Goal: Task Accomplishment & Management: Use online tool/utility

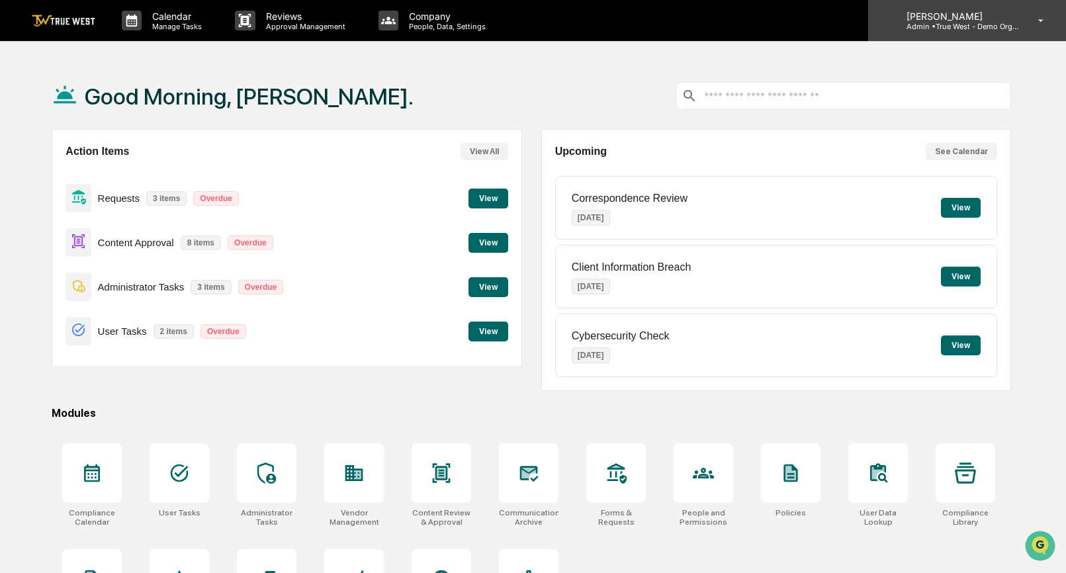
click at [963, 29] on p "Admin • True West - Demo Organization" at bounding box center [957, 26] width 123 height 9
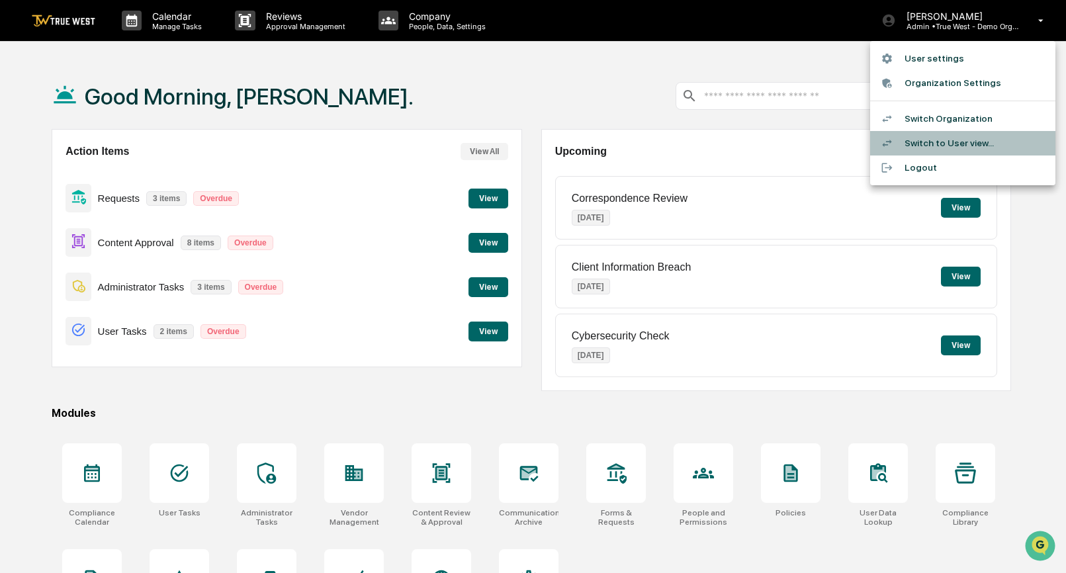
click at [931, 139] on li "Switch to User view..." at bounding box center [963, 143] width 185 height 24
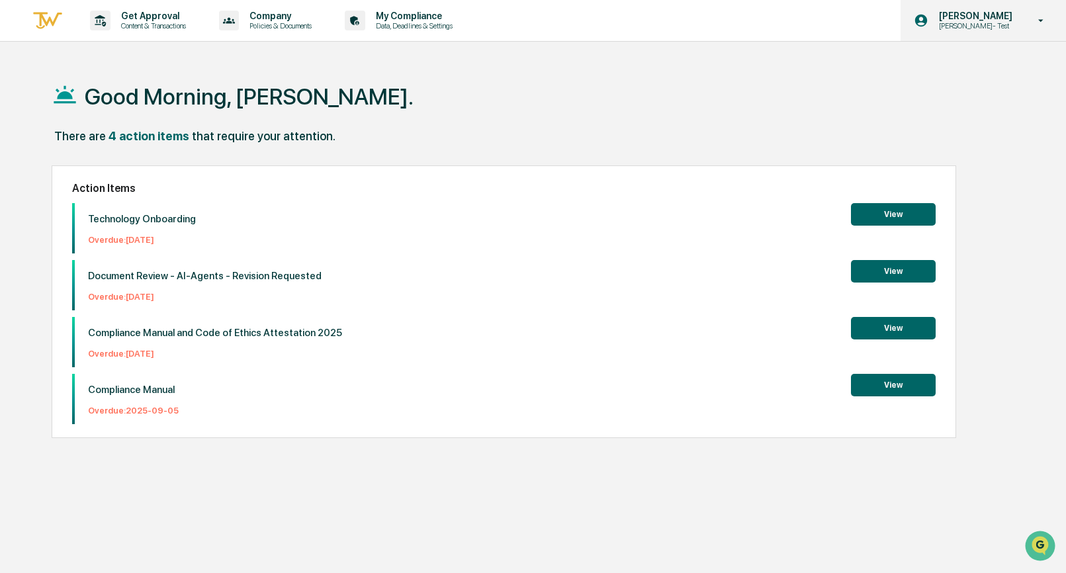
click at [951, 24] on p "[PERSON_NAME]- Test" at bounding box center [974, 25] width 91 height 9
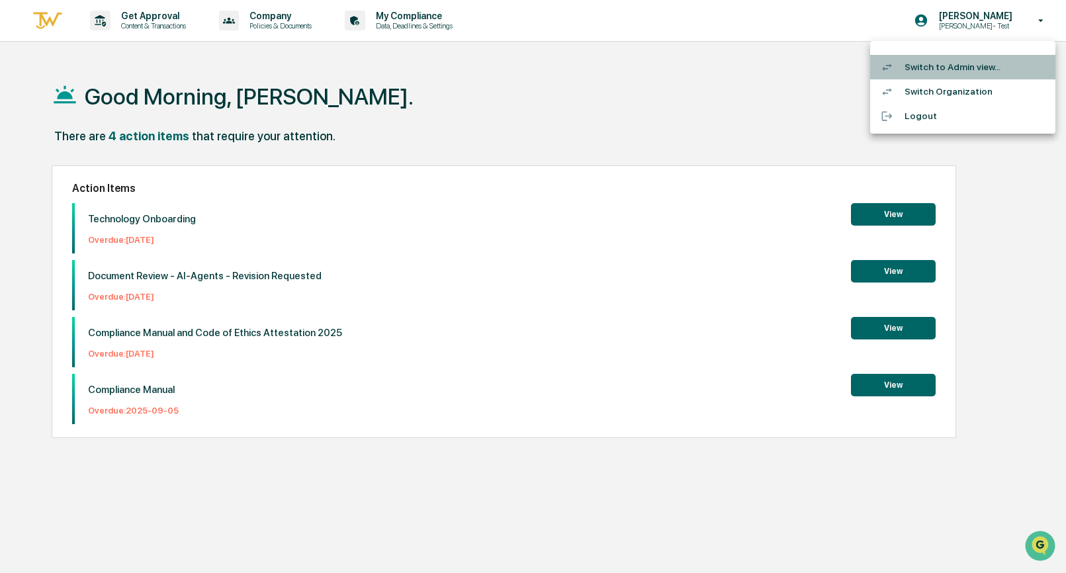
click at [946, 68] on li "Switch to Admin view..." at bounding box center [963, 67] width 185 height 24
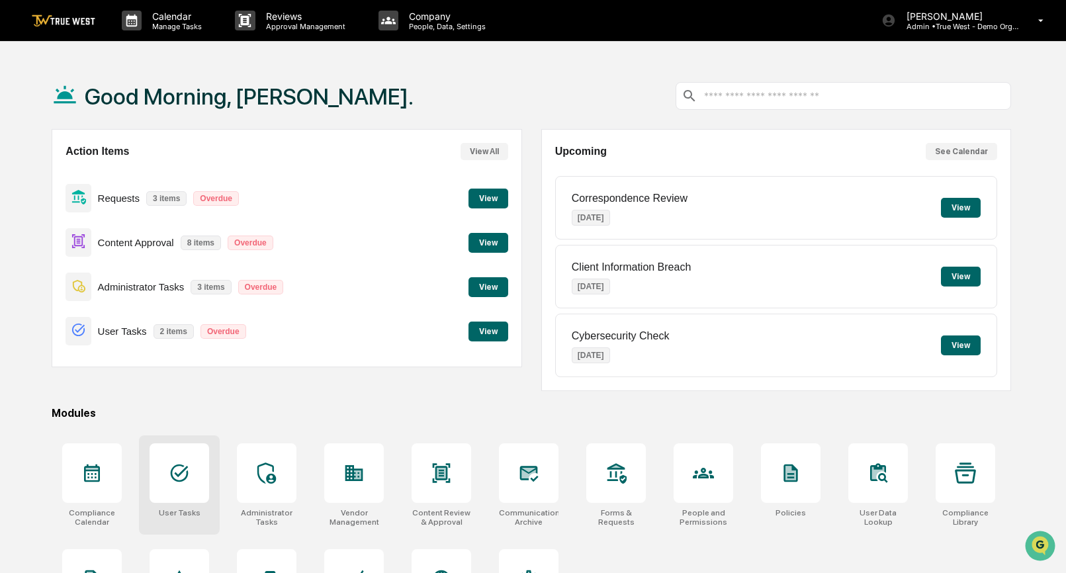
click at [180, 463] on icon at bounding box center [179, 473] width 21 height 21
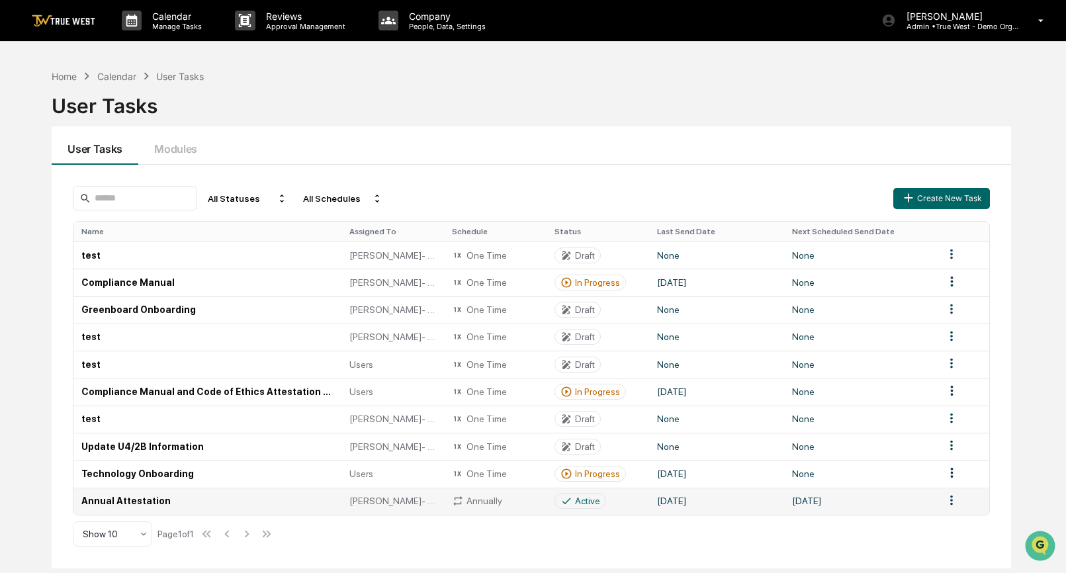
click at [134, 504] on td "Annual Attestation" at bounding box center [207, 501] width 268 height 27
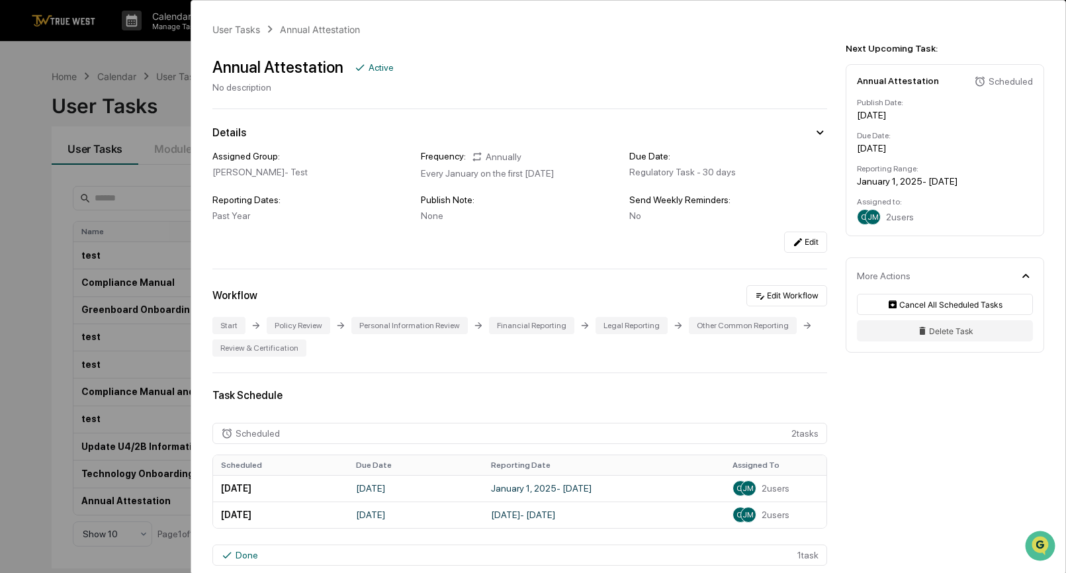
scroll to position [3, 0]
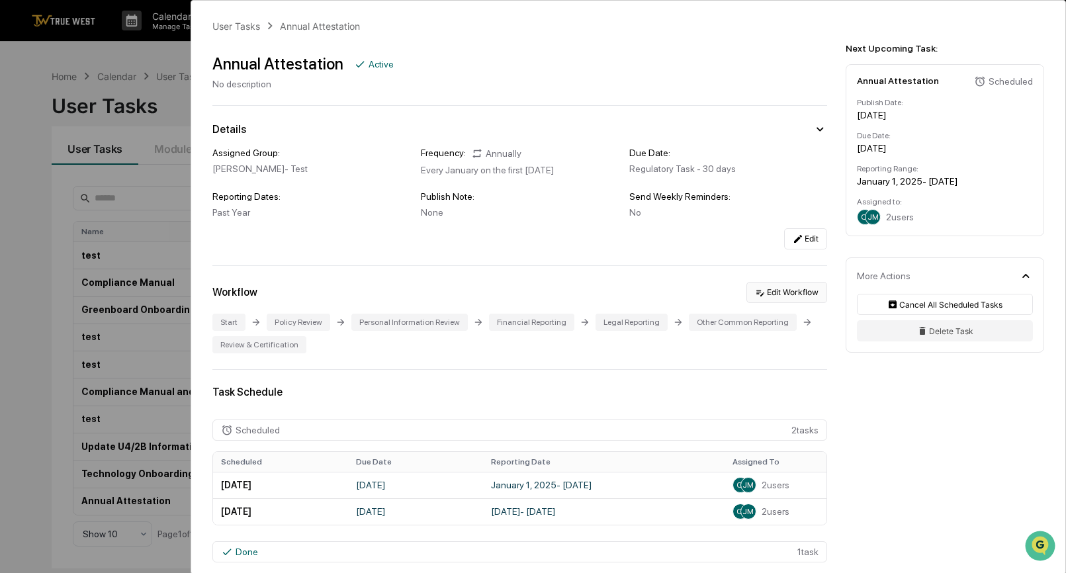
click at [776, 291] on button "Edit Workflow" at bounding box center [787, 292] width 81 height 21
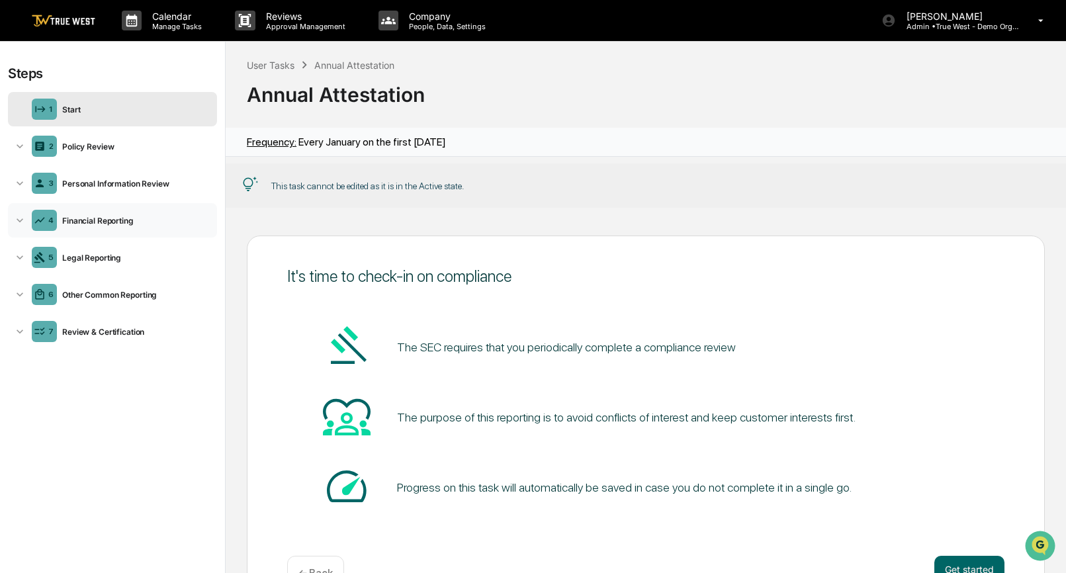
click at [84, 224] on div "Financial Reporting" at bounding box center [134, 221] width 155 height 10
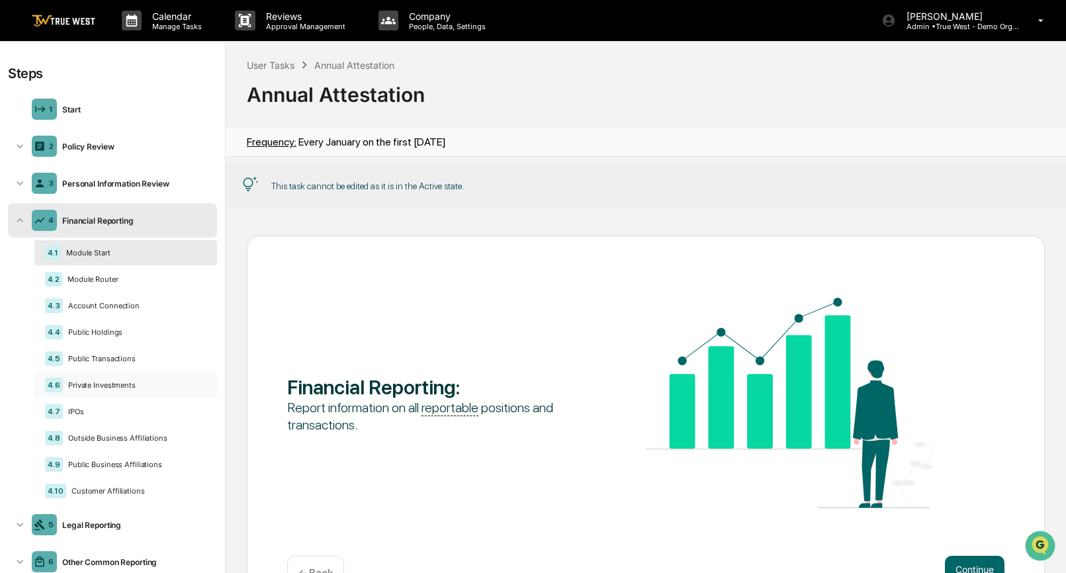
click at [105, 382] on div "Private Investments" at bounding box center [135, 385] width 144 height 9
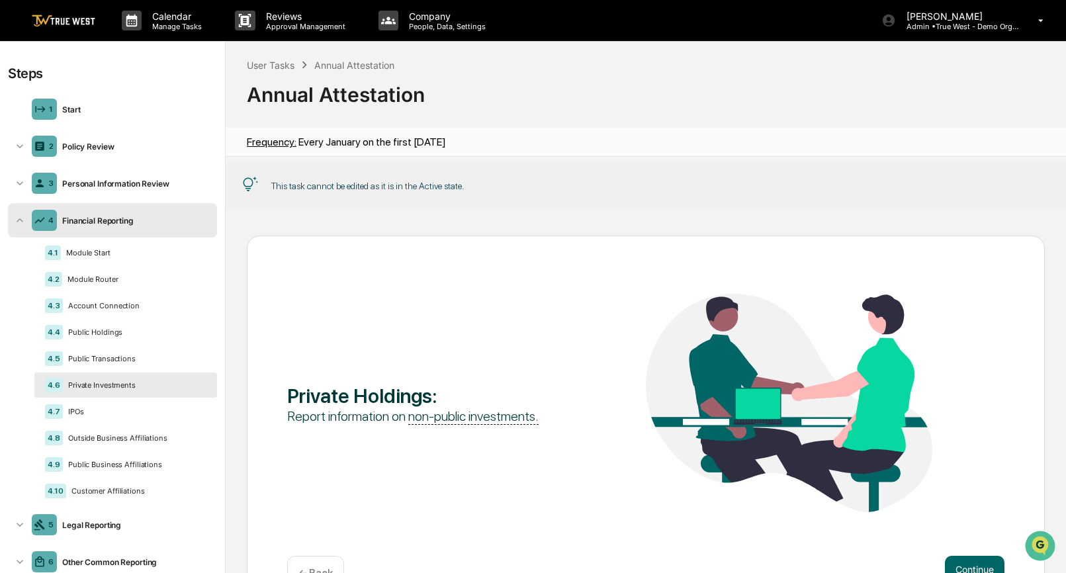
click at [476, 438] on div "Private Holdings : Report information on non-public investments." at bounding box center [645, 404] width 717 height 220
click at [92, 303] on div "Account Connection" at bounding box center [135, 305] width 144 height 9
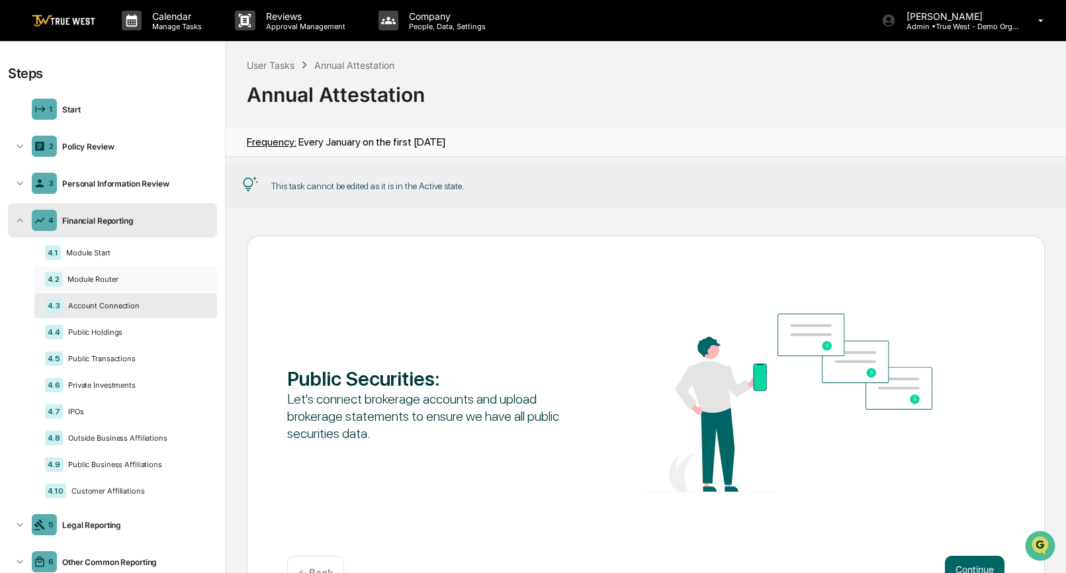
click at [87, 279] on div "Module Router" at bounding box center [134, 279] width 144 height 9
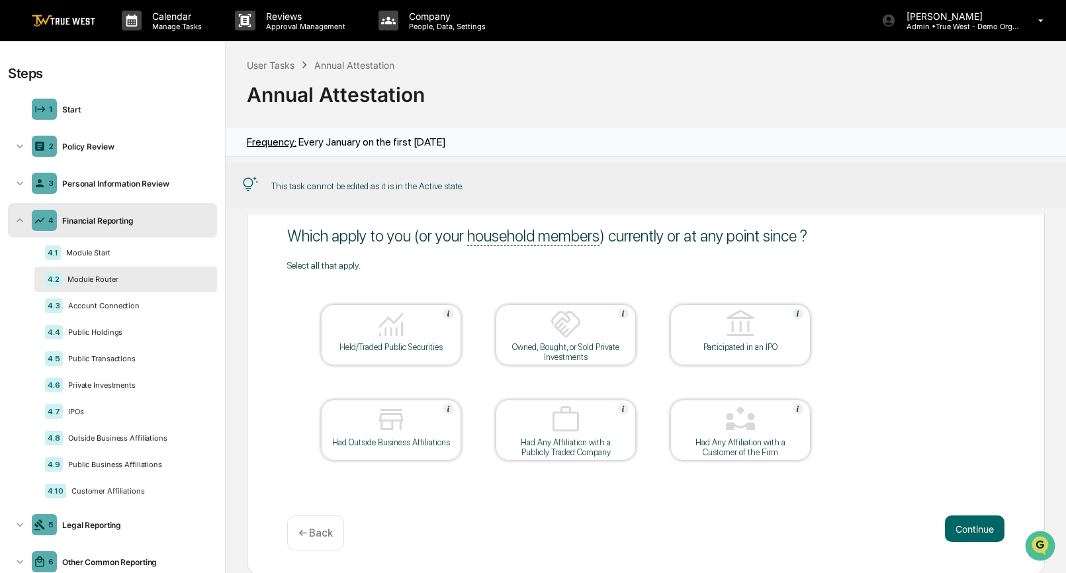
scroll to position [44, 0]
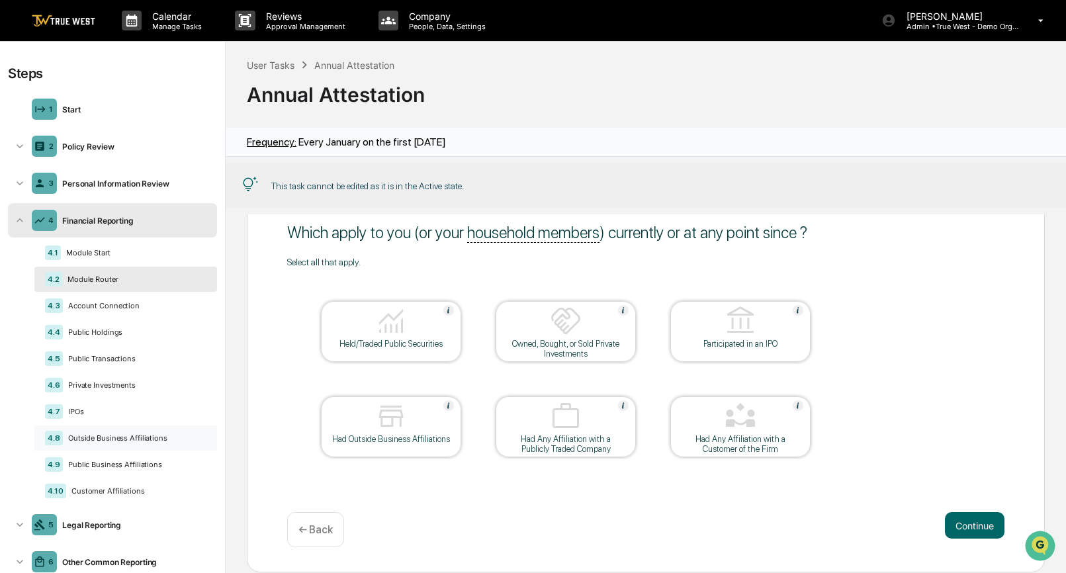
click at [150, 445] on div "4.8 Outside Business Affiliations" at bounding box center [125, 438] width 183 height 25
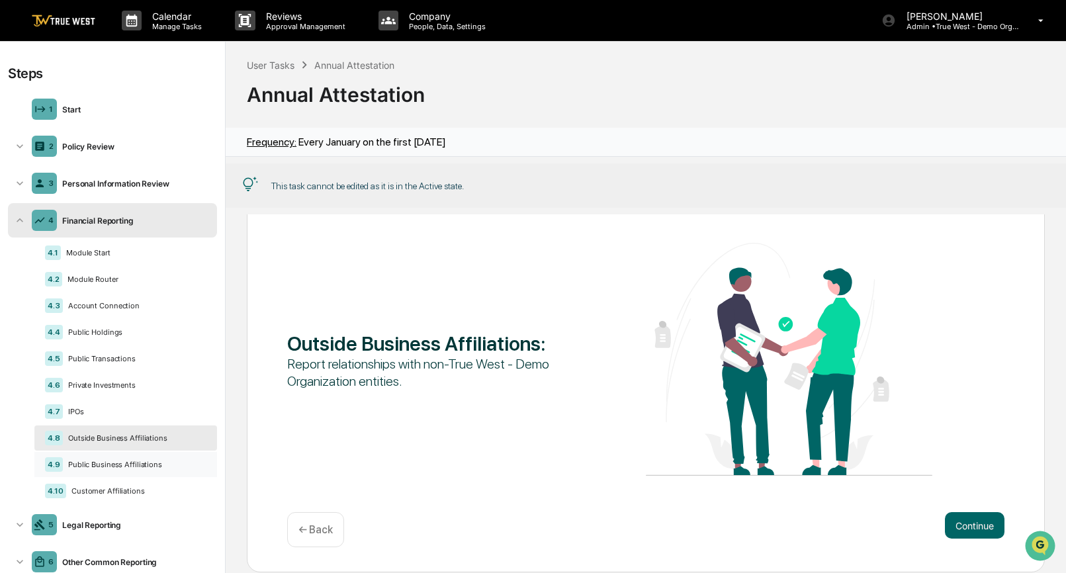
click at [132, 467] on div "Public Business Affiliations" at bounding box center [135, 464] width 144 height 9
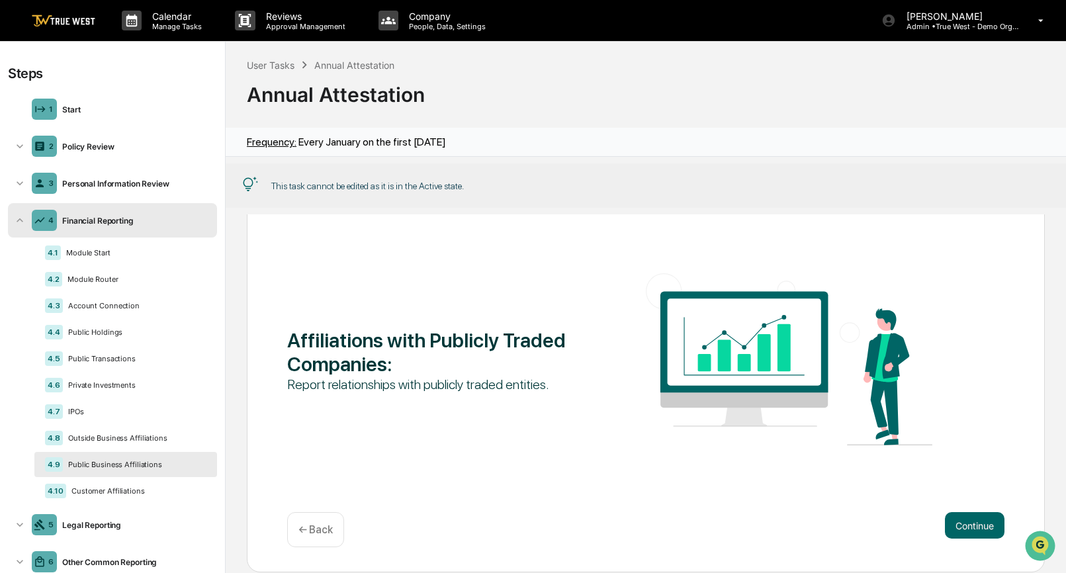
click at [58, 23] on img at bounding box center [64, 21] width 64 height 13
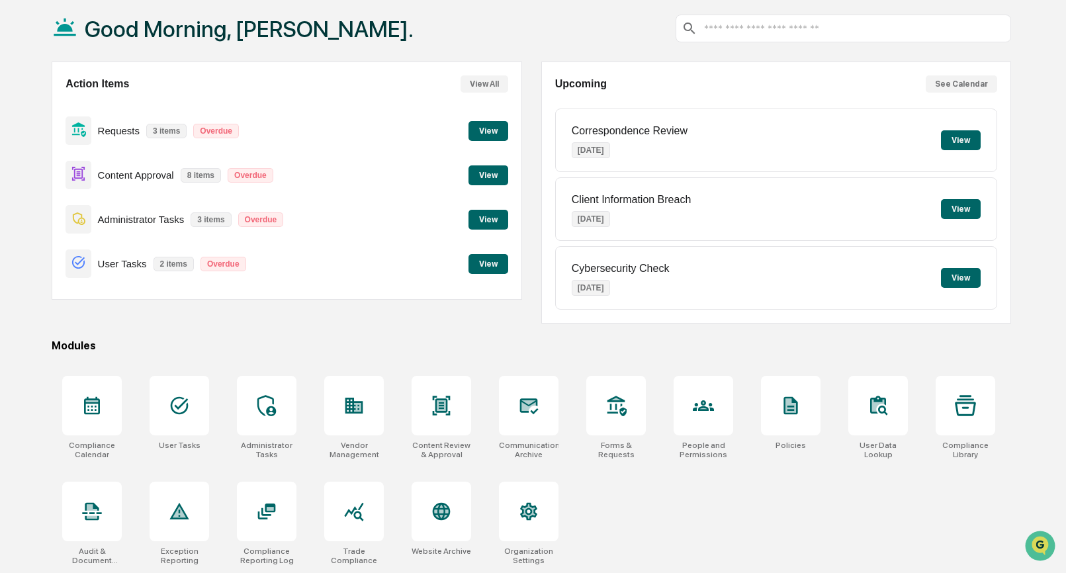
scroll to position [81, 0]
click at [203, 487] on div at bounding box center [180, 512] width 60 height 60
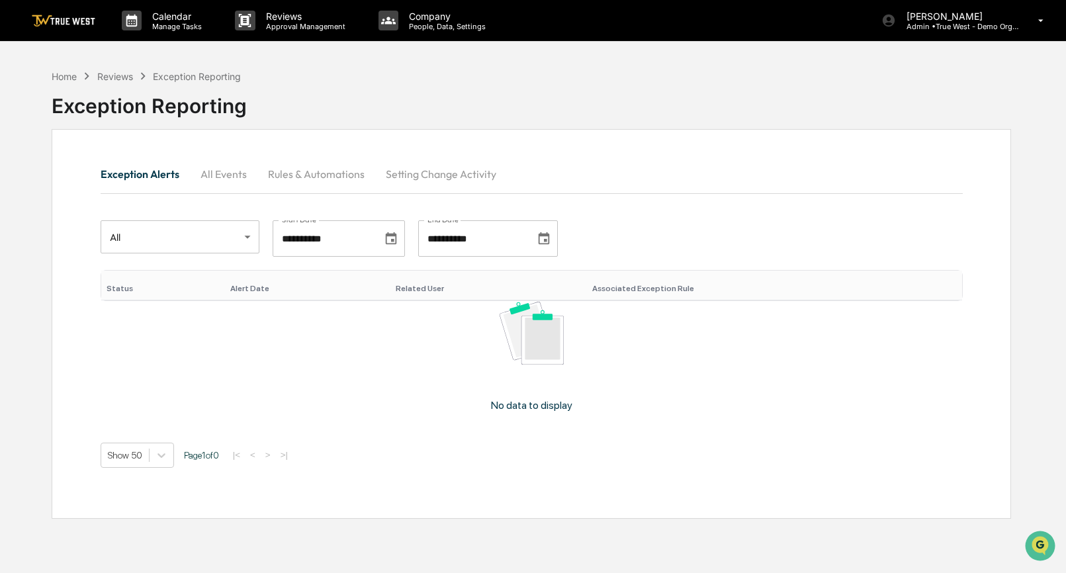
click at [336, 173] on button "Rules & Automations" at bounding box center [317, 174] width 118 height 32
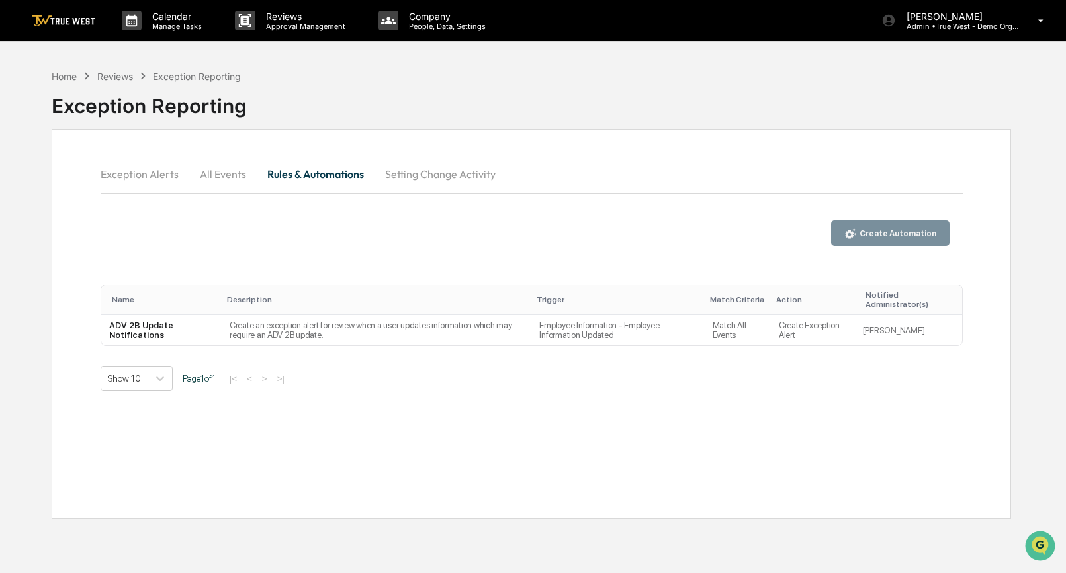
click at [876, 236] on div "Create Automation" at bounding box center [896, 233] width 79 height 9
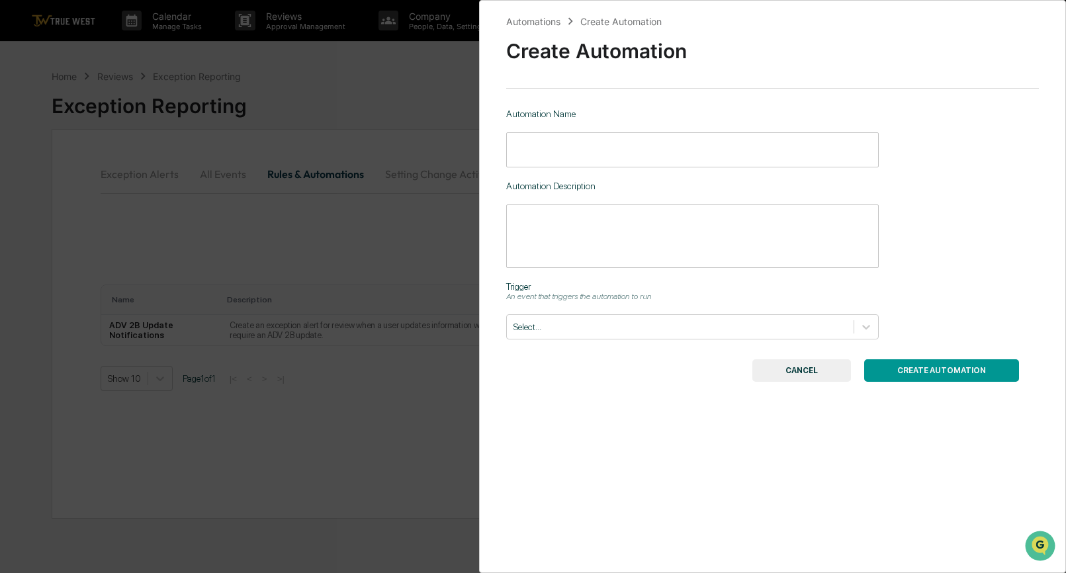
click at [651, 145] on input "text" at bounding box center [692, 149] width 373 height 35
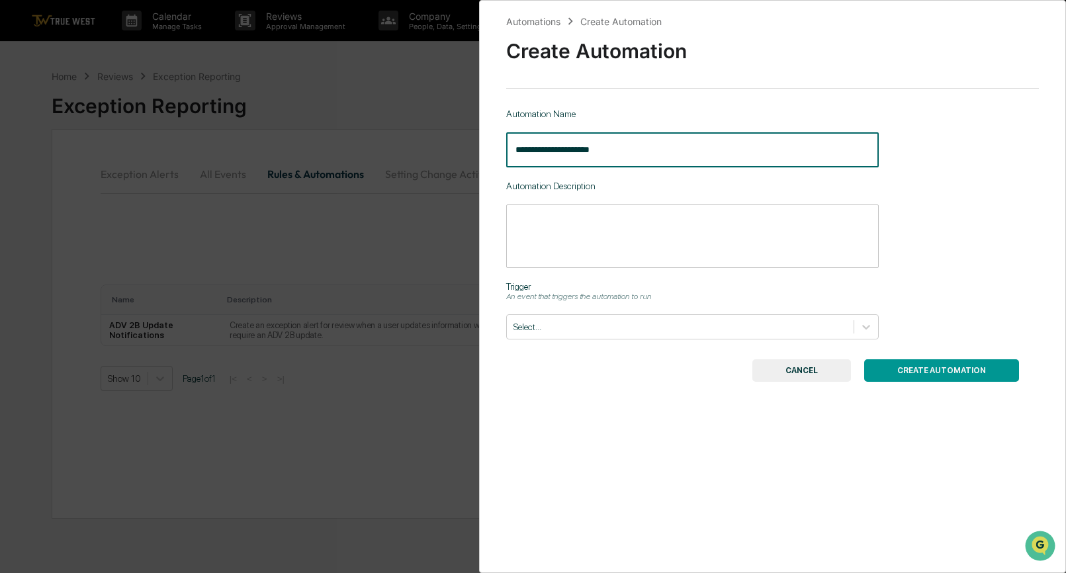
type input "**********"
click at [614, 241] on textarea at bounding box center [693, 237] width 355 height 42
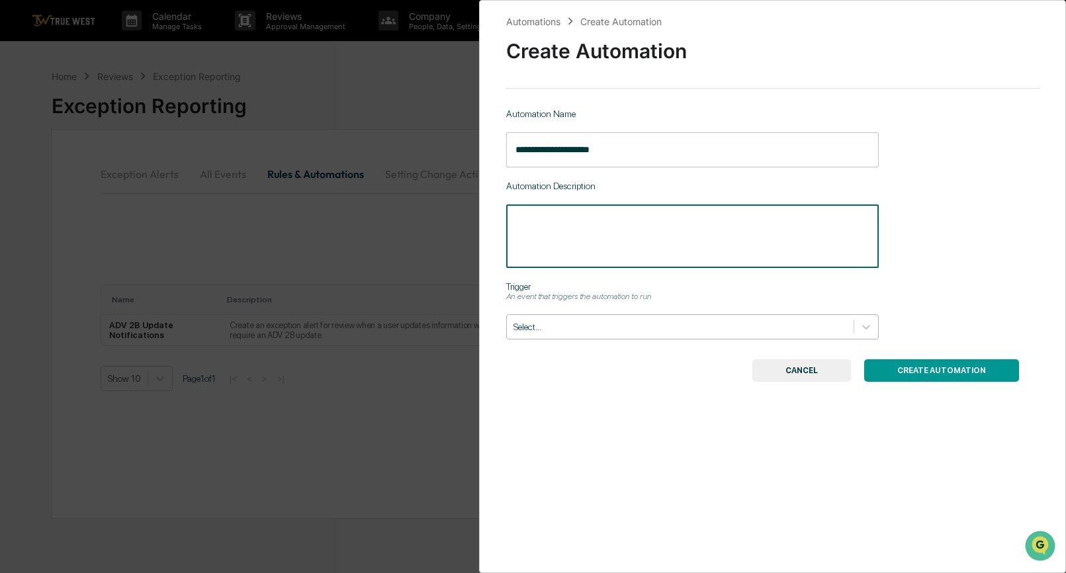
click at [638, 330] on div at bounding box center [681, 327] width 334 height 13
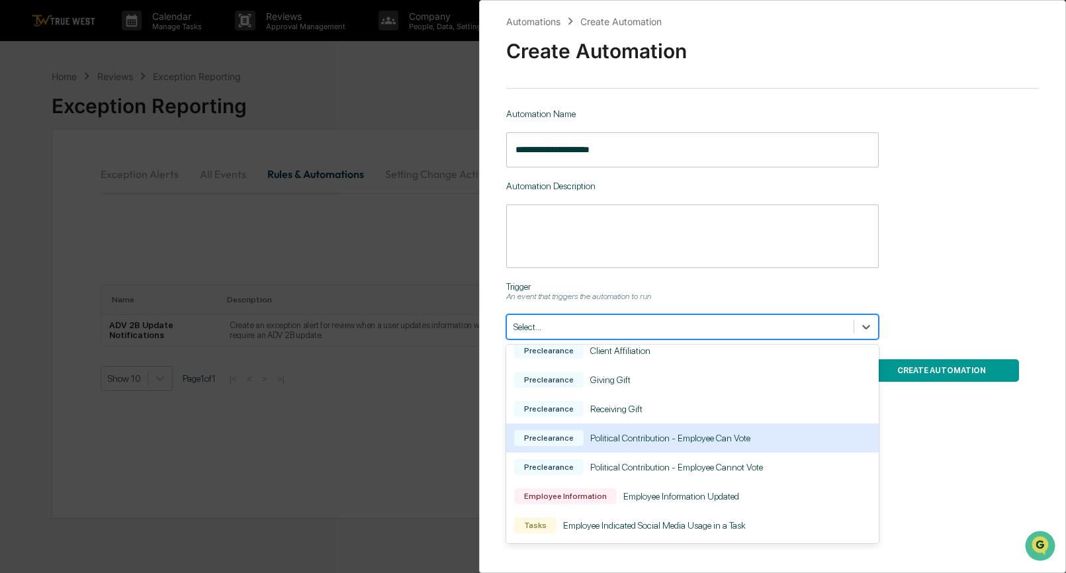
scroll to position [472, 0]
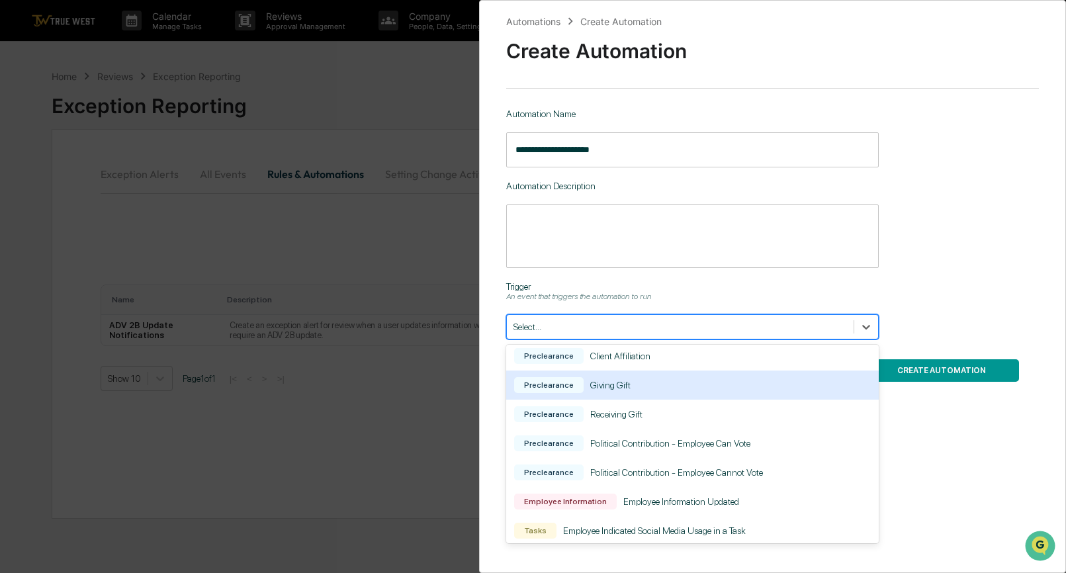
click at [336, 85] on div "**********" at bounding box center [533, 286] width 1066 height 573
